Goal: Find specific page/section: Find specific page/section

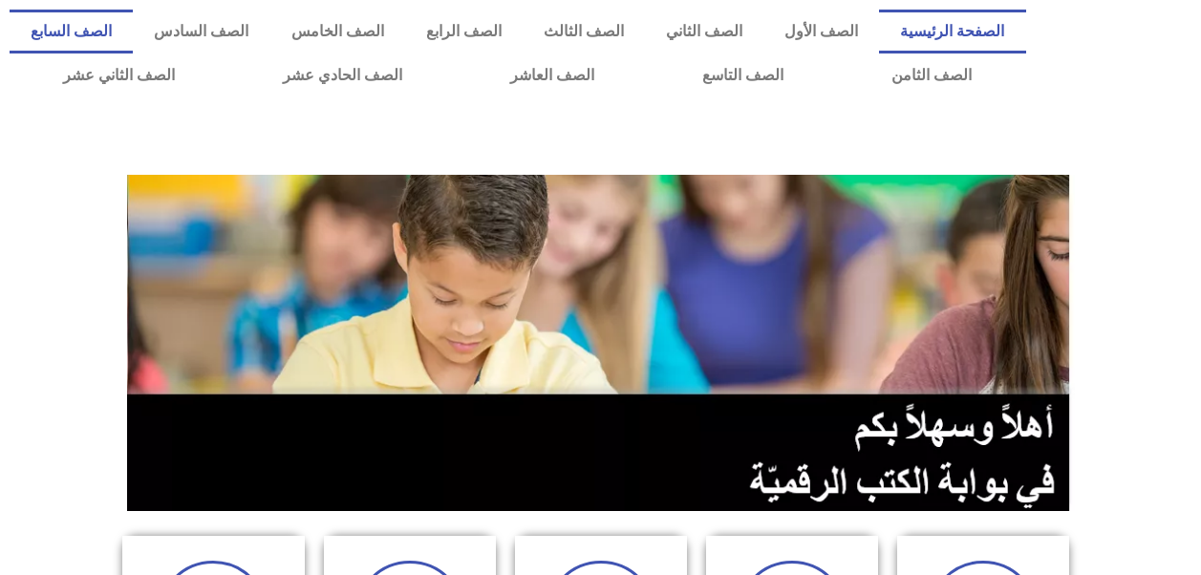
click at [133, 37] on link "الصف السابع" at bounding box center [71, 32] width 123 height 44
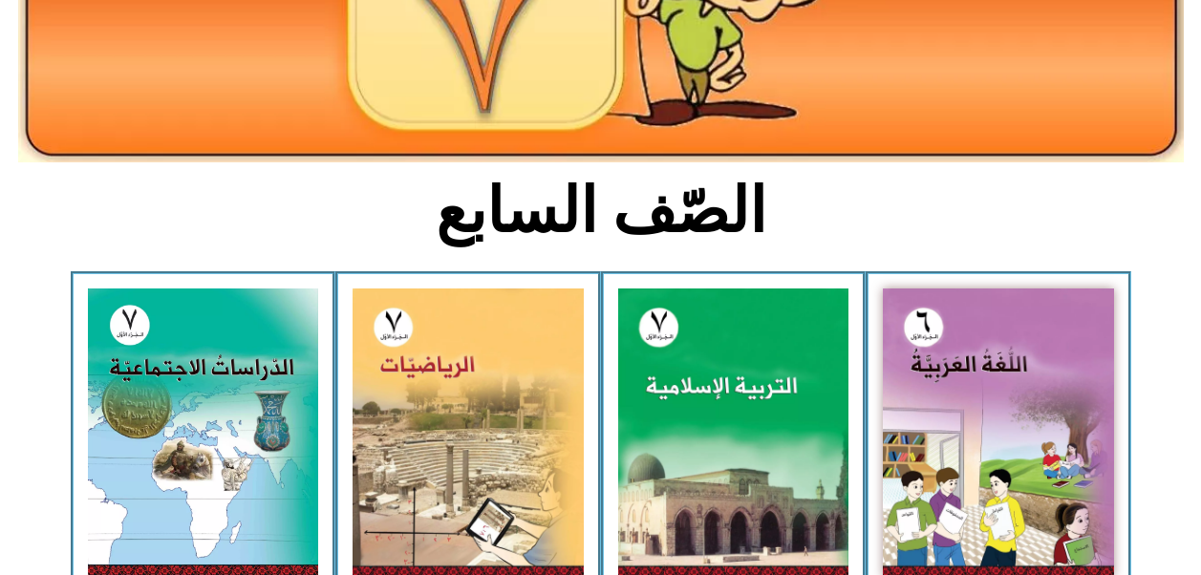
scroll to position [332, 0]
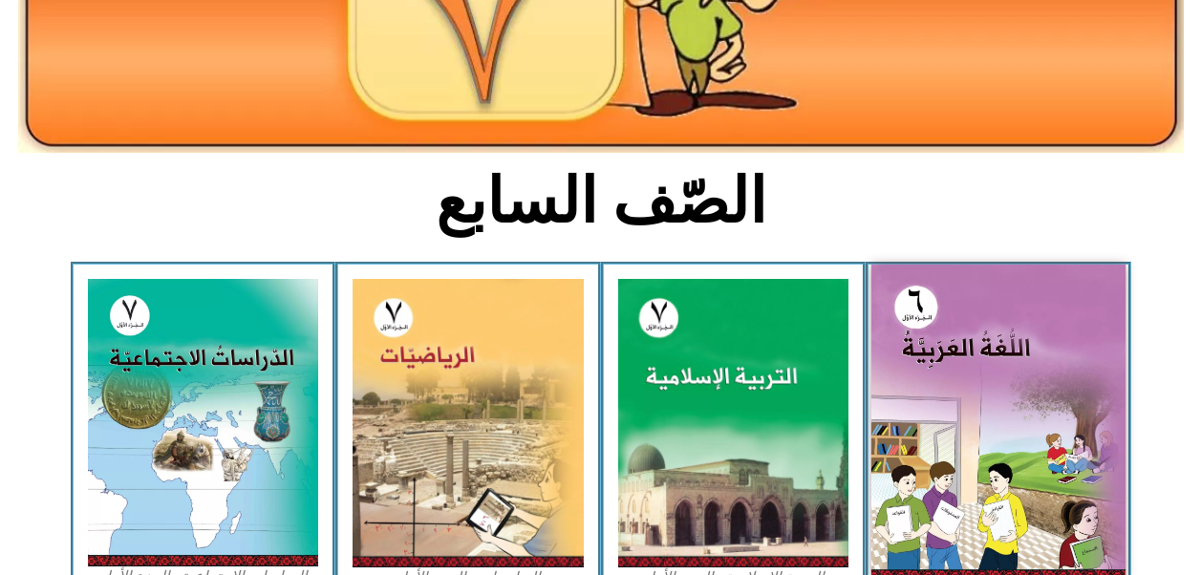
click at [933, 468] on img at bounding box center [998, 423] width 254 height 317
click at [963, 510] on img at bounding box center [998, 423] width 254 height 317
click at [960, 467] on img at bounding box center [998, 423] width 254 height 317
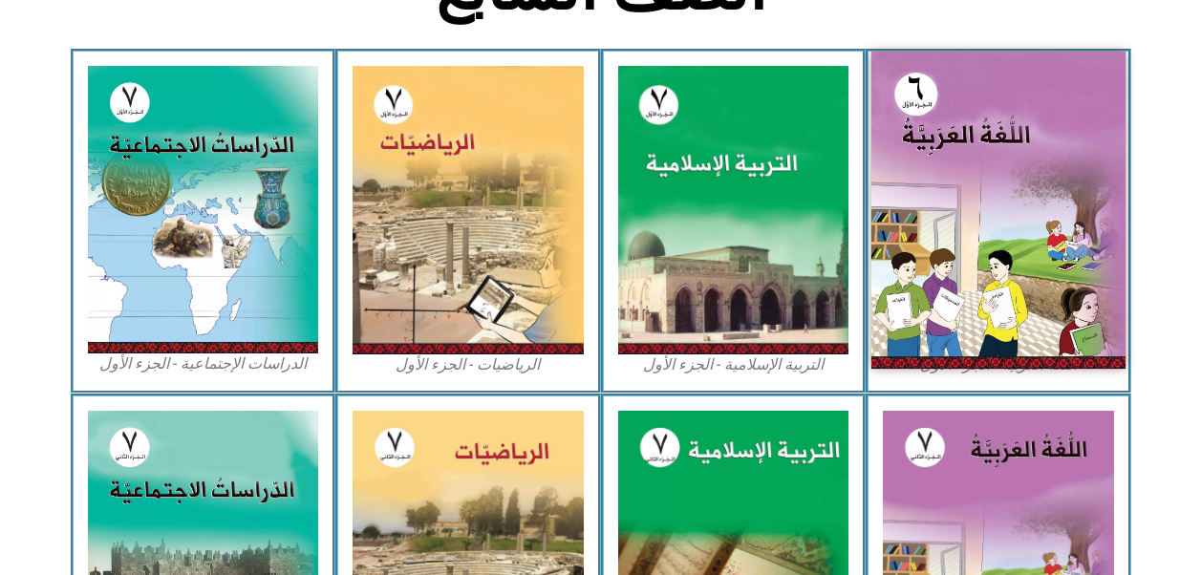
scroll to position [546, 0]
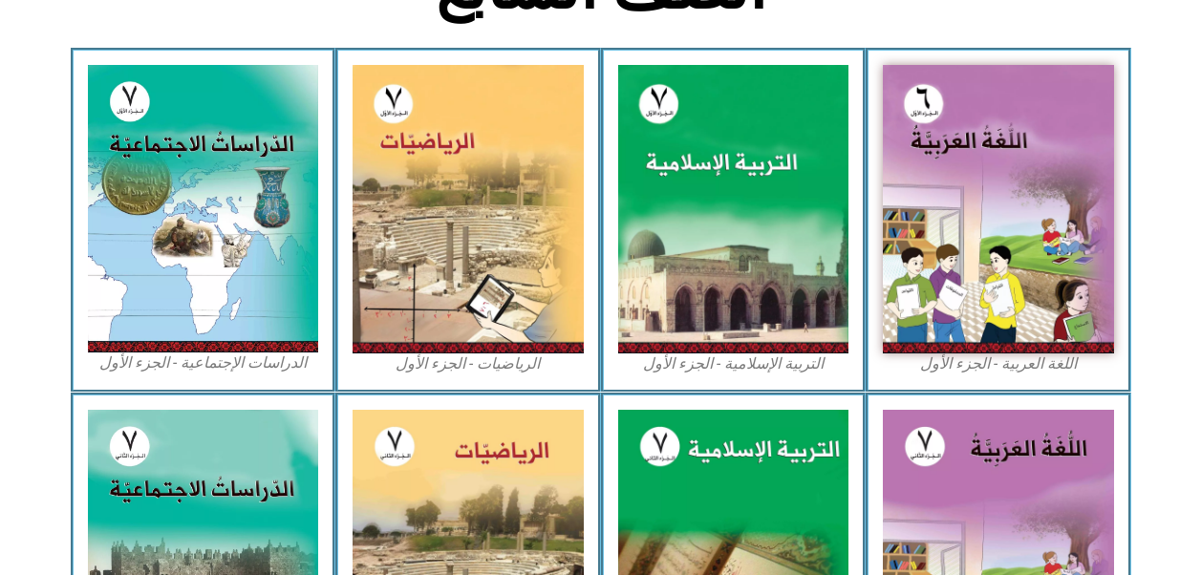
click at [981, 375] on figcaption "اللغة العربية - الجزء الأول​" at bounding box center [998, 364] width 231 height 21
click at [991, 373] on figcaption "اللغة العربية - الجزء الأول​" at bounding box center [998, 364] width 231 height 21
click at [992, 354] on img at bounding box center [998, 209] width 231 height 289
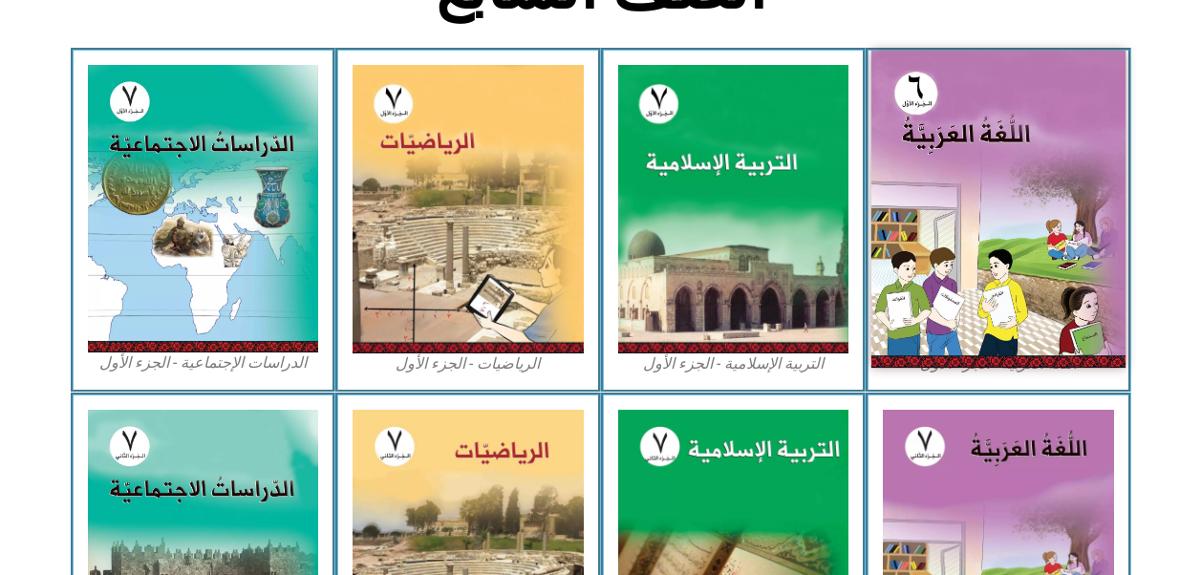
click at [992, 365] on img at bounding box center [998, 209] width 254 height 317
click at [992, 367] on img at bounding box center [998, 209] width 254 height 317
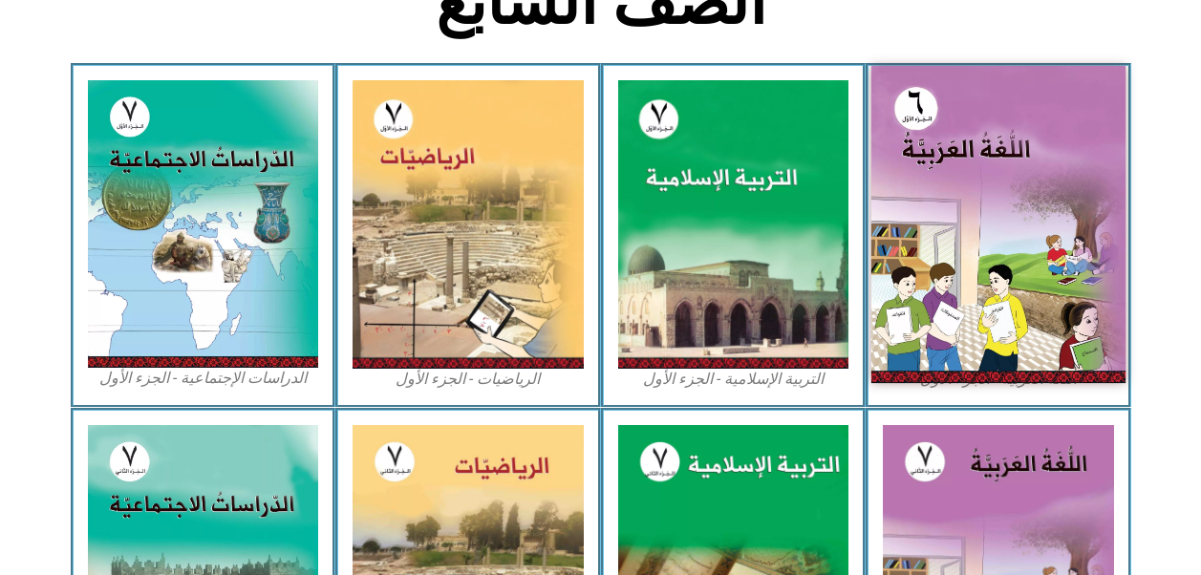
scroll to position [525, 0]
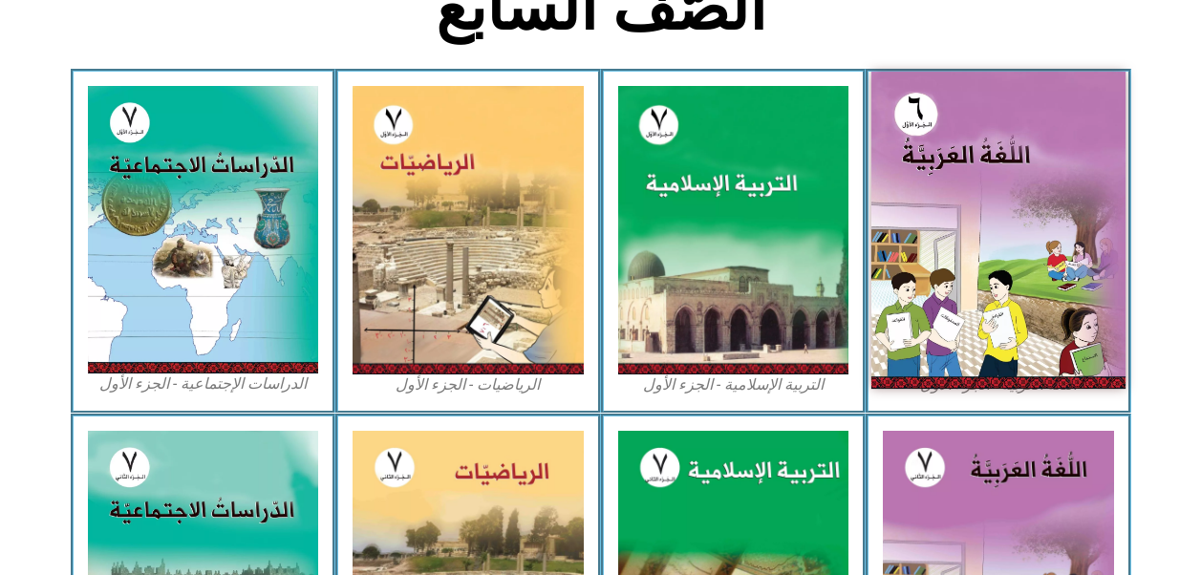
click at [937, 389] on img at bounding box center [998, 230] width 254 height 317
click at [956, 290] on img at bounding box center [998, 230] width 254 height 317
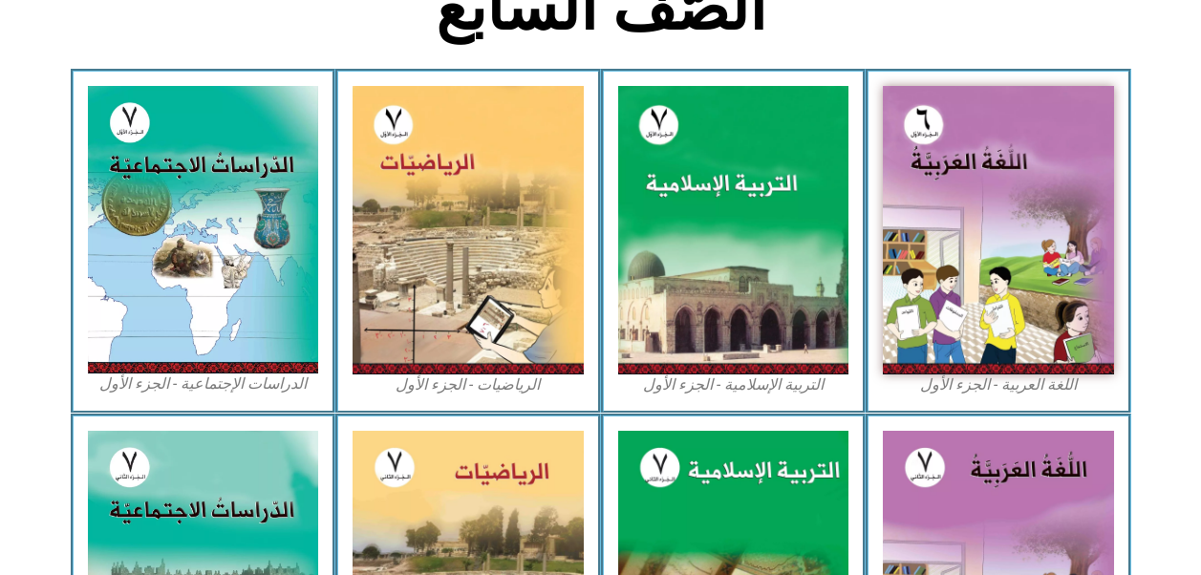
click at [958, 375] on img at bounding box center [998, 230] width 231 height 289
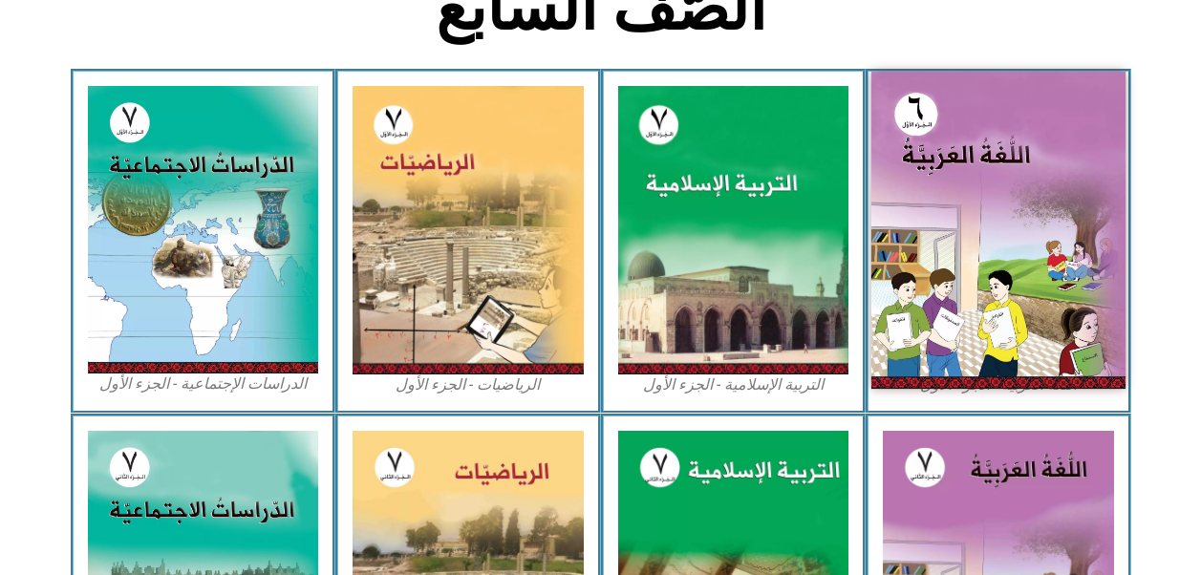
click at [922, 375] on img at bounding box center [998, 230] width 254 height 317
click at [985, 374] on img at bounding box center [998, 230] width 254 height 317
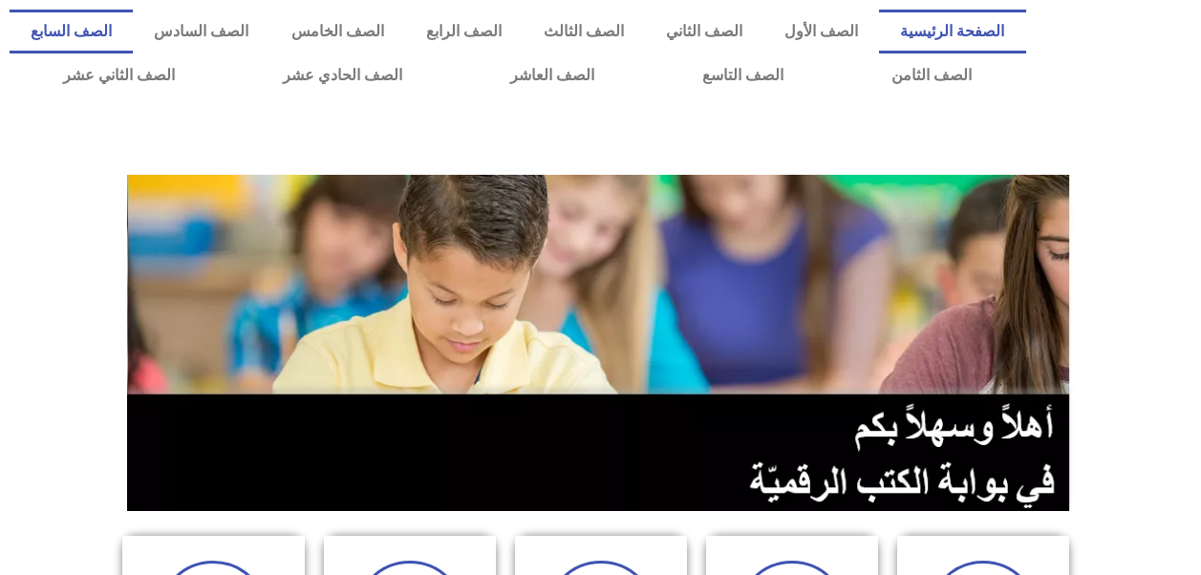
click at [133, 36] on link "الصف السابع" at bounding box center [71, 32] width 123 height 44
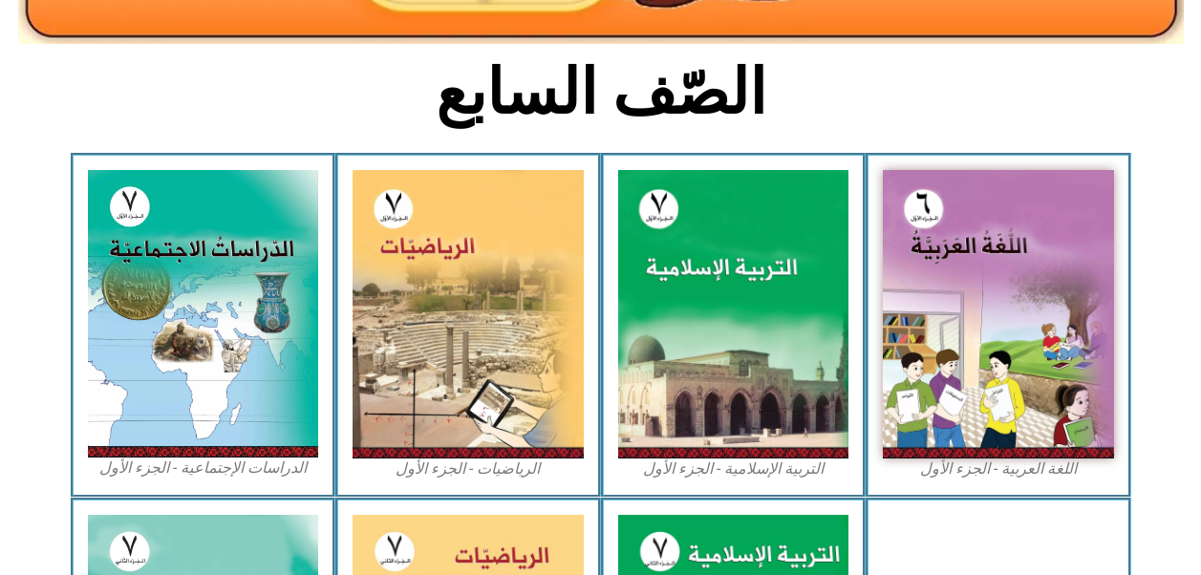
scroll to position [445, 0]
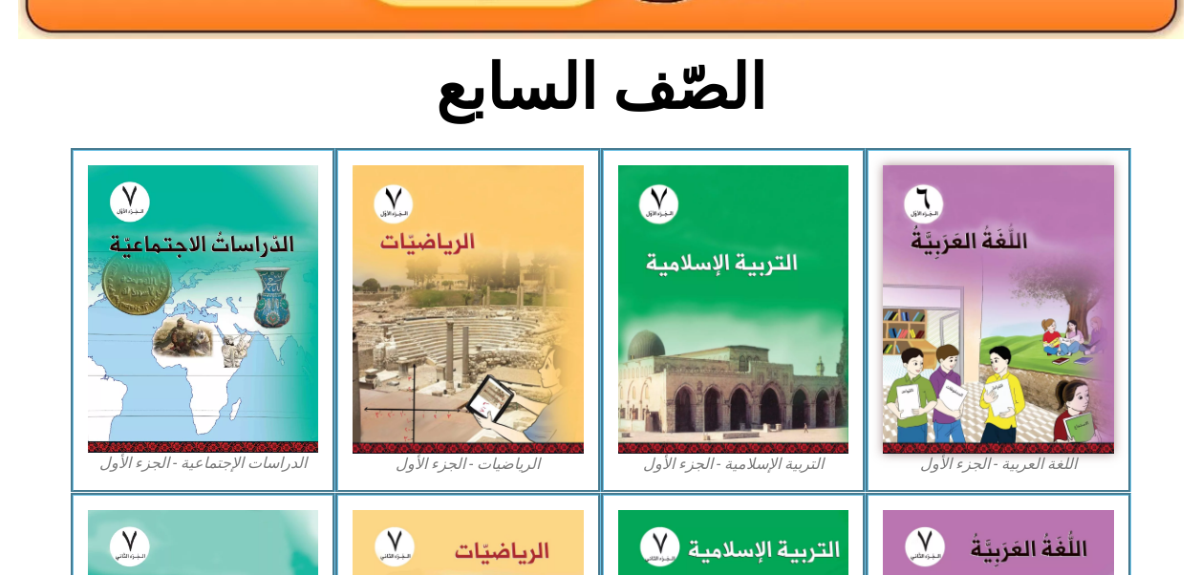
click at [1068, 454] on img at bounding box center [998, 309] width 231 height 289
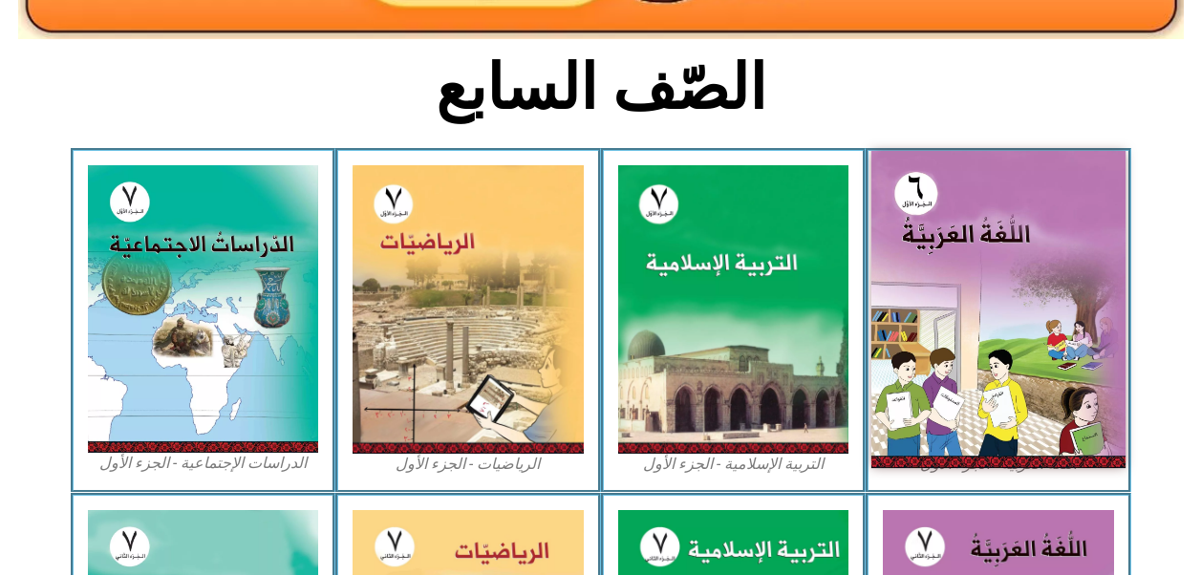
click at [1051, 467] on img at bounding box center [998, 309] width 254 height 317
click at [1042, 468] on img at bounding box center [998, 309] width 254 height 317
click at [1032, 461] on img at bounding box center [998, 309] width 254 height 317
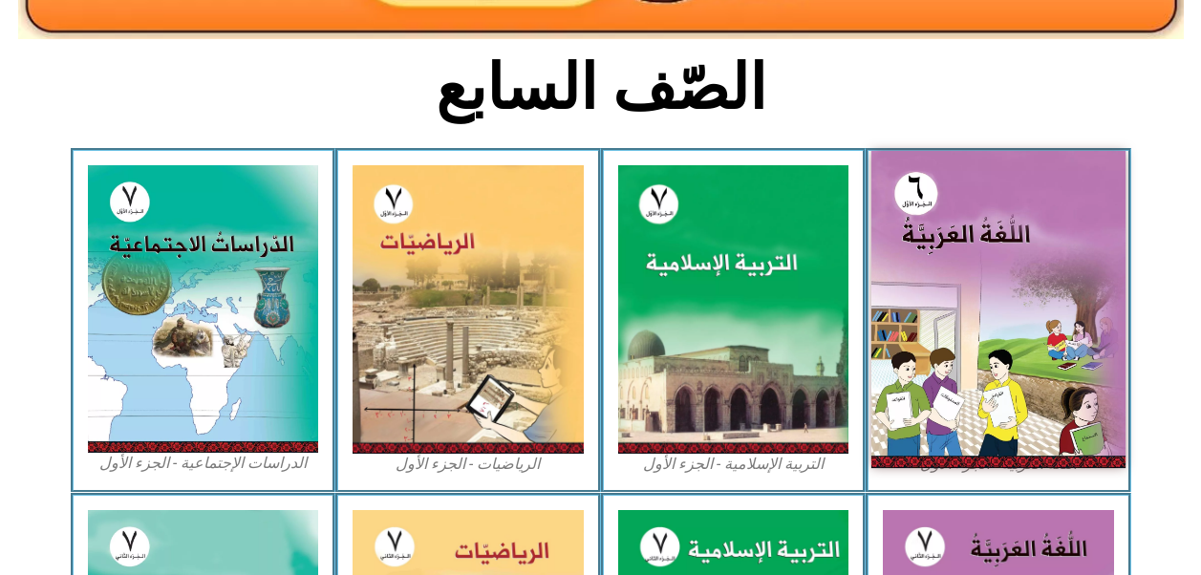
click at [1040, 447] on img at bounding box center [998, 309] width 254 height 317
click at [1047, 442] on img at bounding box center [998, 309] width 254 height 317
click at [1048, 435] on img at bounding box center [998, 309] width 254 height 317
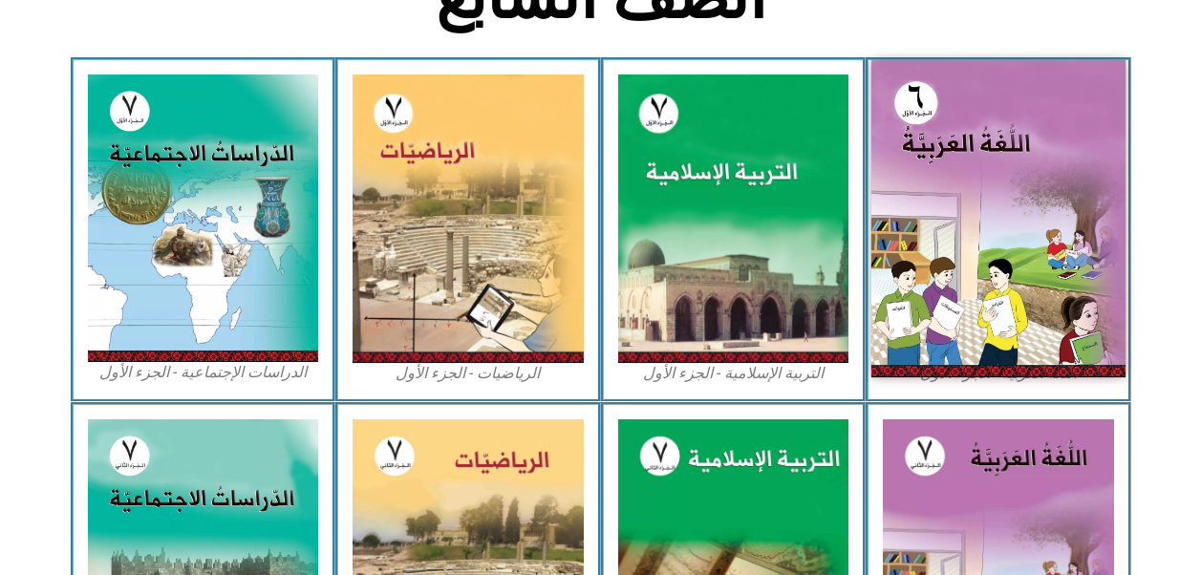
scroll to position [555, 0]
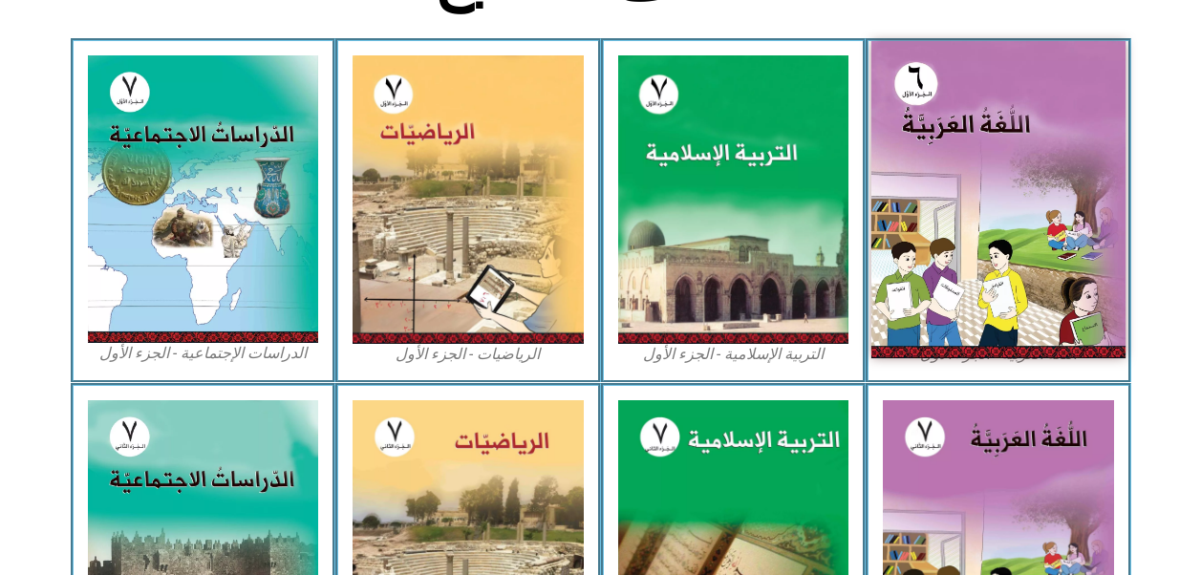
click at [1037, 478] on img at bounding box center [998, 544] width 231 height 289
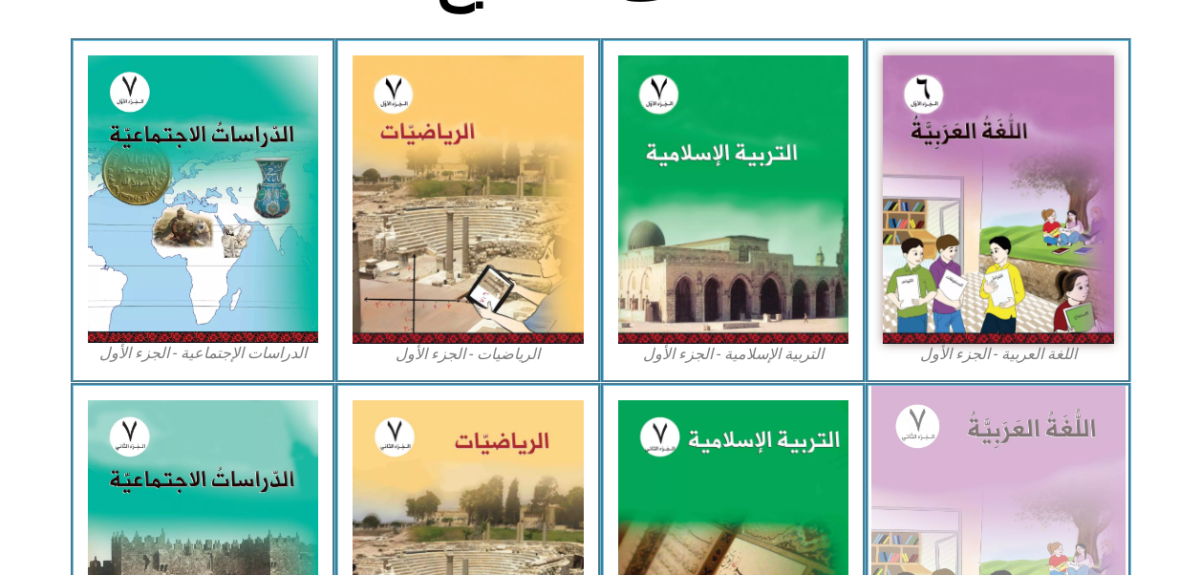
click at [1047, 499] on img at bounding box center [998, 543] width 254 height 317
click at [1039, 296] on img at bounding box center [998, 199] width 231 height 289
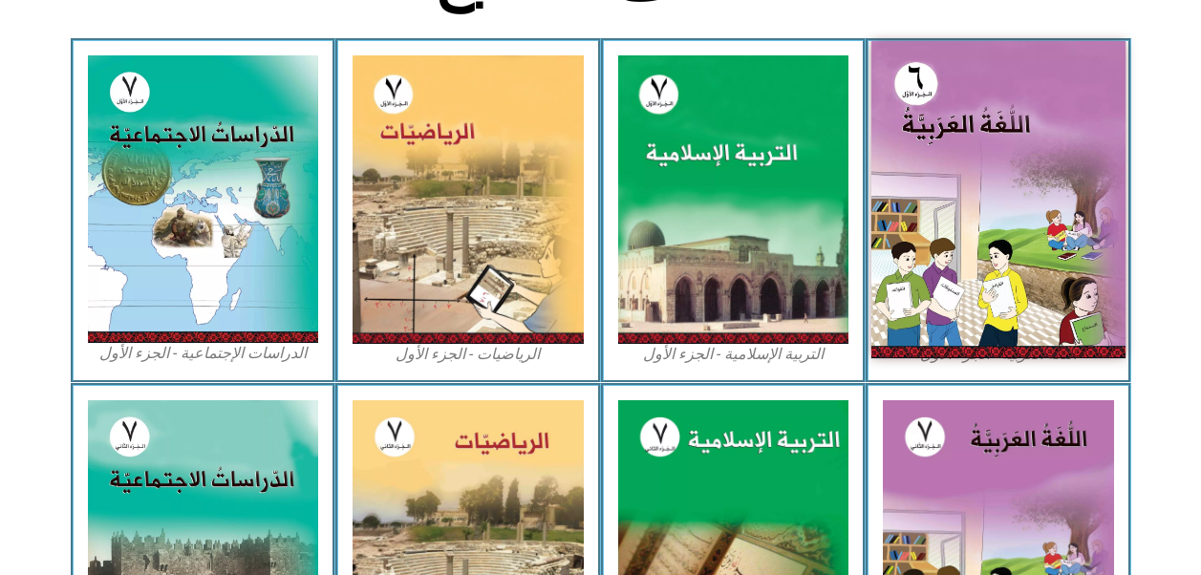
click at [1039, 305] on img at bounding box center [998, 199] width 254 height 317
click at [1032, 328] on img at bounding box center [998, 199] width 254 height 317
click at [1046, 358] on img at bounding box center [998, 199] width 254 height 317
click at [1050, 358] on img at bounding box center [998, 199] width 254 height 317
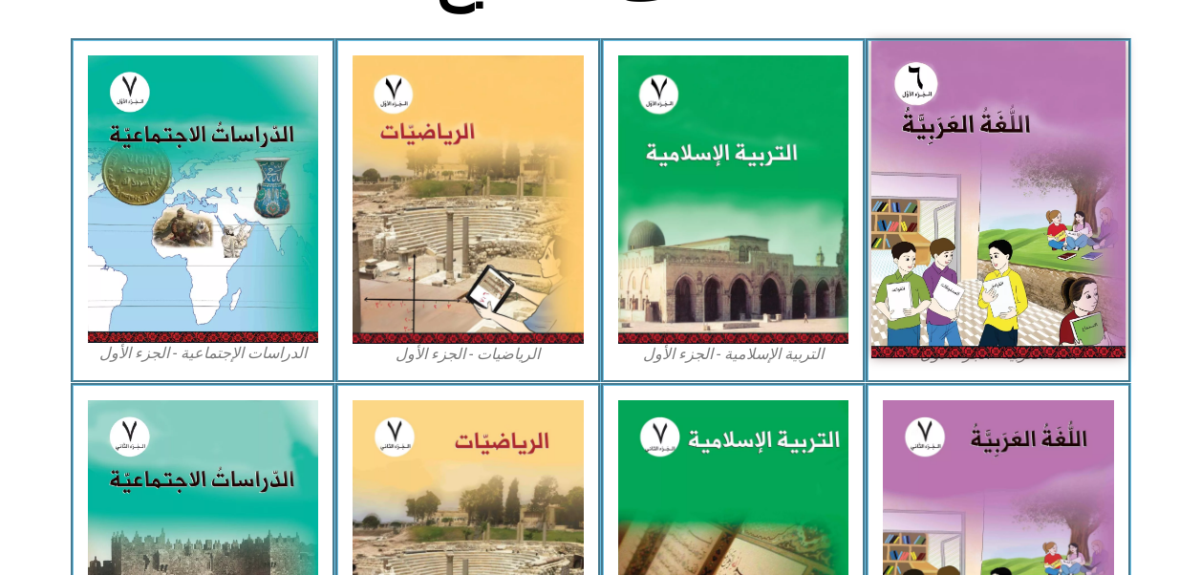
click at [1050, 358] on img at bounding box center [998, 199] width 254 height 317
click at [1057, 357] on img at bounding box center [998, 199] width 254 height 317
click at [1049, 358] on img at bounding box center [998, 199] width 254 height 317
